Goal: Navigation & Orientation: Find specific page/section

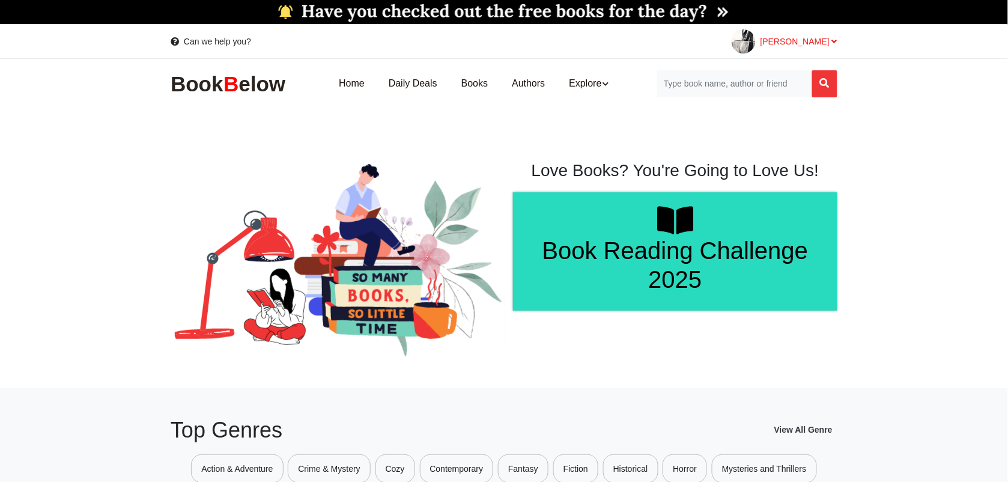
click at [817, 33] on div "[PERSON_NAME]" at bounding box center [784, 41] width 106 height 24
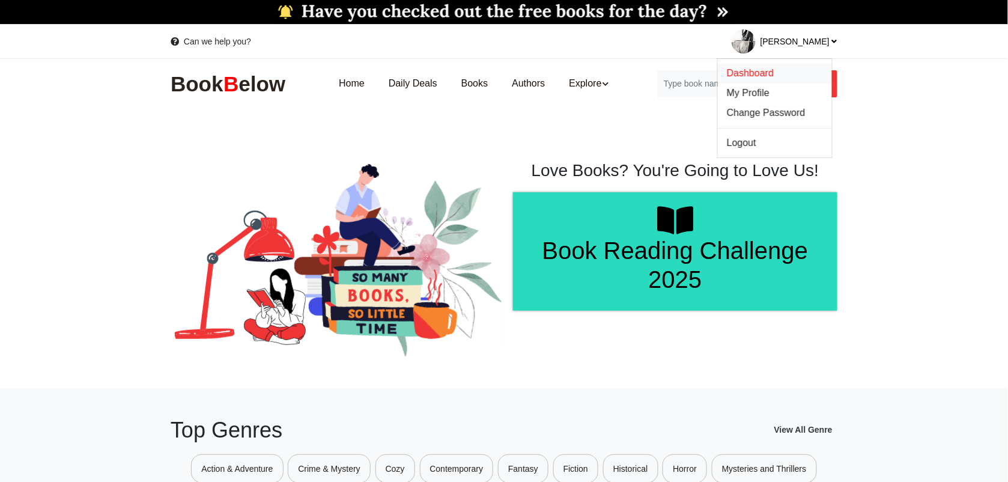
click at [774, 70] on span "Dashboard" at bounding box center [750, 73] width 47 height 10
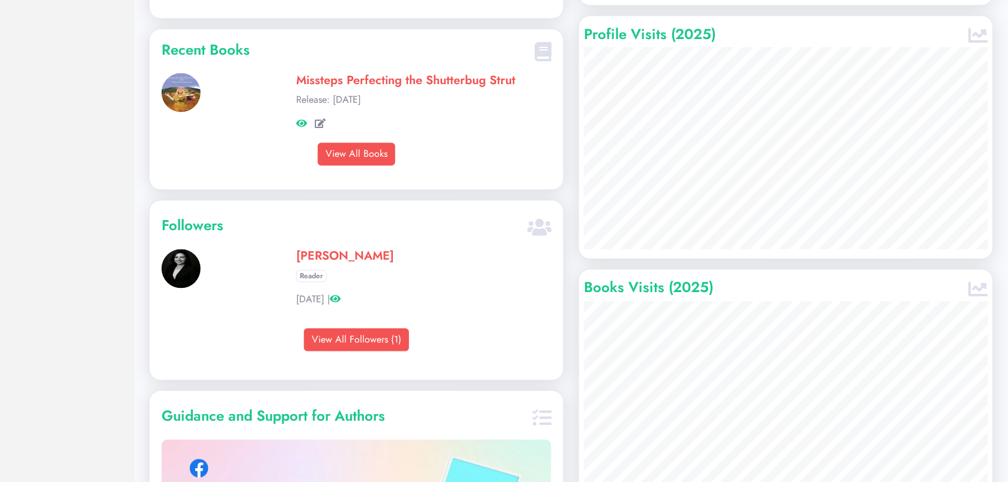
scroll to position [492, 0]
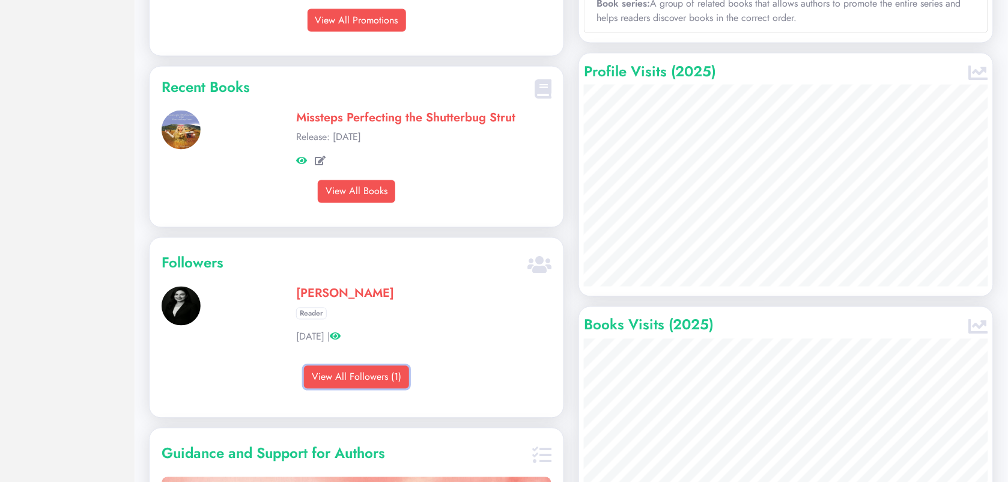
click at [361, 389] on link "View All Followers (1)" at bounding box center [356, 377] width 105 height 23
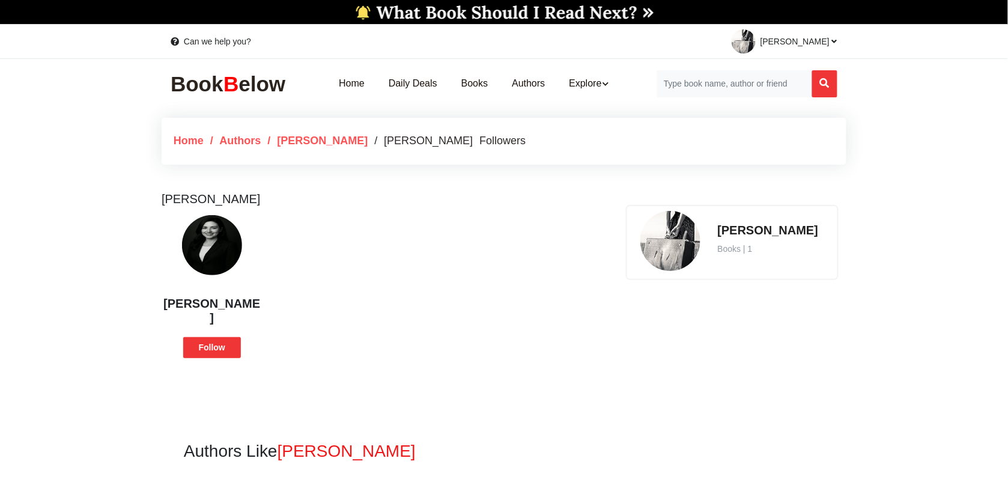
click at [319, 142] on link "/ J.L. Michael" at bounding box center [317, 141] width 100 height 12
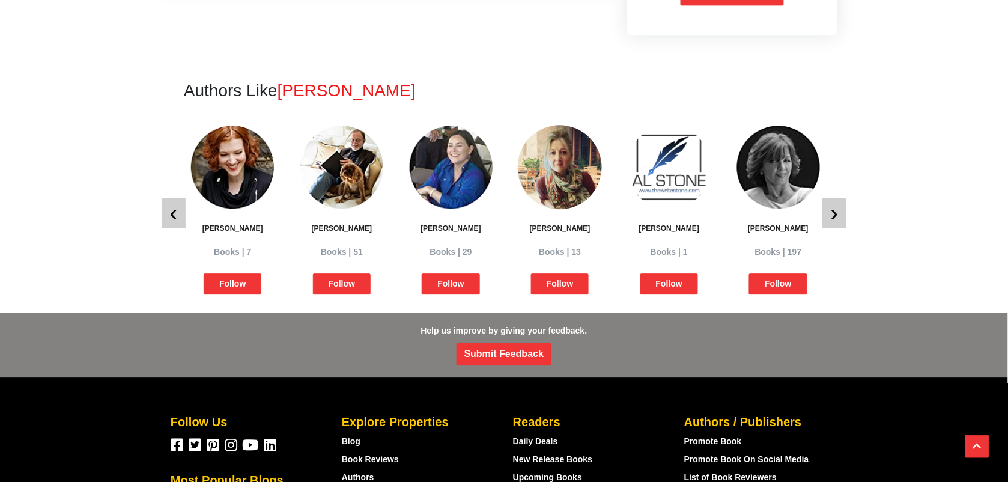
scroll to position [826, 0]
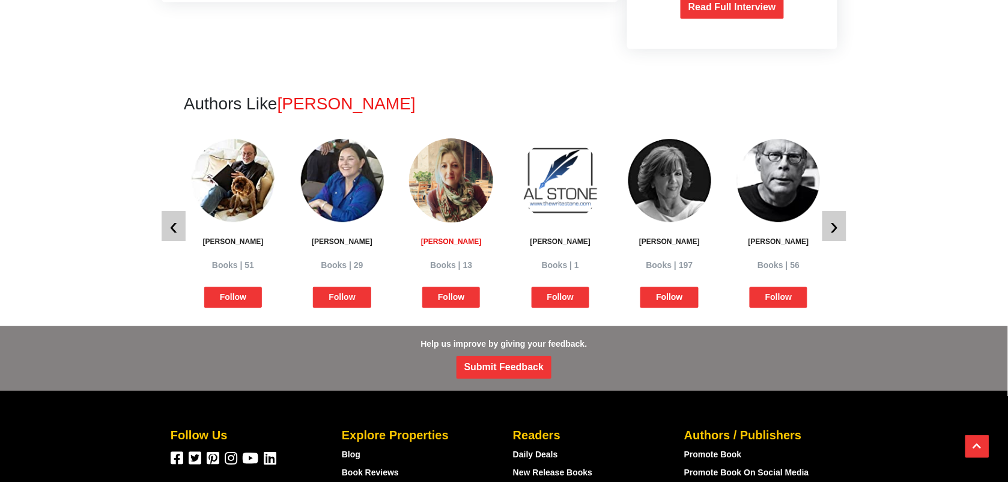
click at [453, 191] on div at bounding box center [451, 180] width 84 height 84
click at [843, 229] on button "›" at bounding box center [834, 226] width 24 height 30
click at [838, 229] on button "›" at bounding box center [834, 226] width 24 height 30
click at [831, 228] on span "›" at bounding box center [834, 226] width 8 height 10
click at [162, 219] on button "‹" at bounding box center [174, 226] width 24 height 30
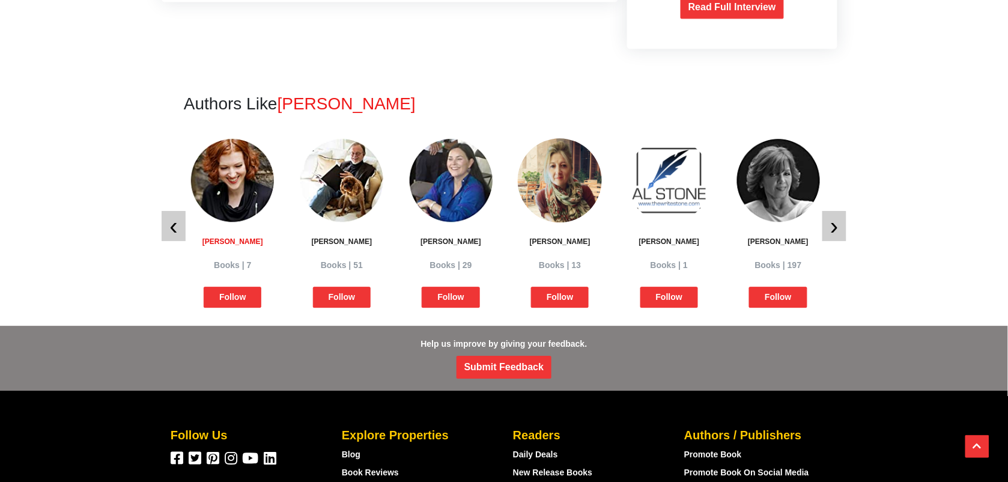
click at [238, 239] on h2 "Stephanie Perkins" at bounding box center [232, 245] width 91 height 16
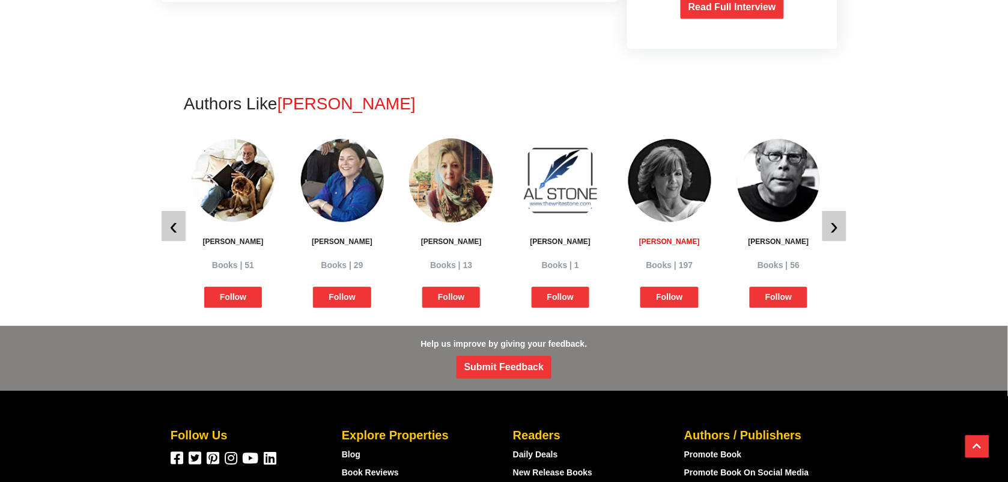
click at [679, 238] on h2 "Nora Roberts" at bounding box center [669, 245] width 91 height 16
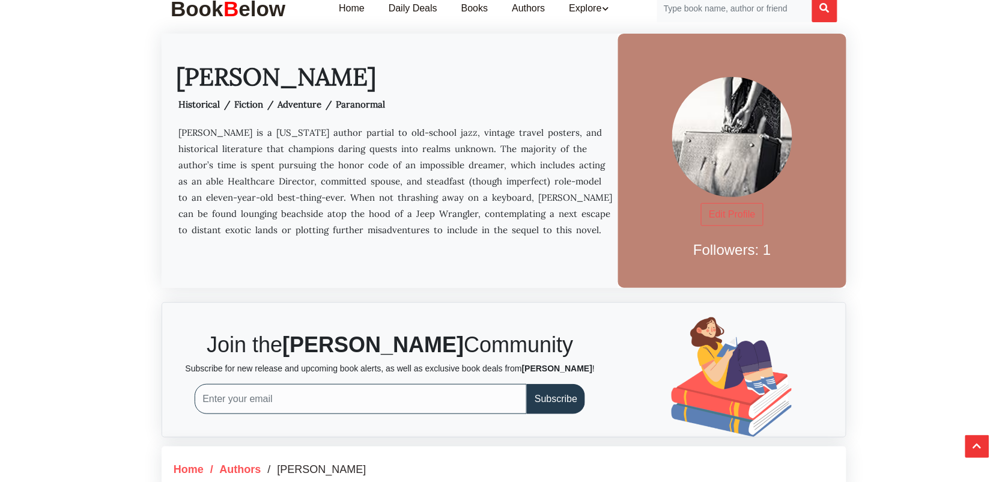
scroll to position [0, 0]
